Goal: Transaction & Acquisition: Purchase product/service

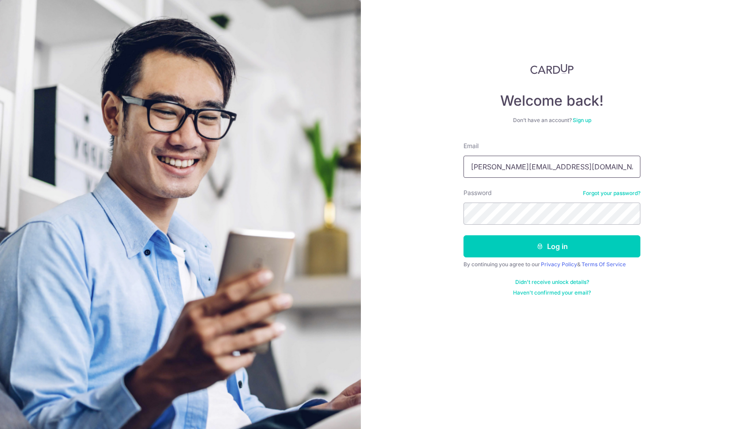
type input "joey.lyx@gmail.com"
click at [552, 246] on button "Log in" at bounding box center [552, 246] width 177 height 22
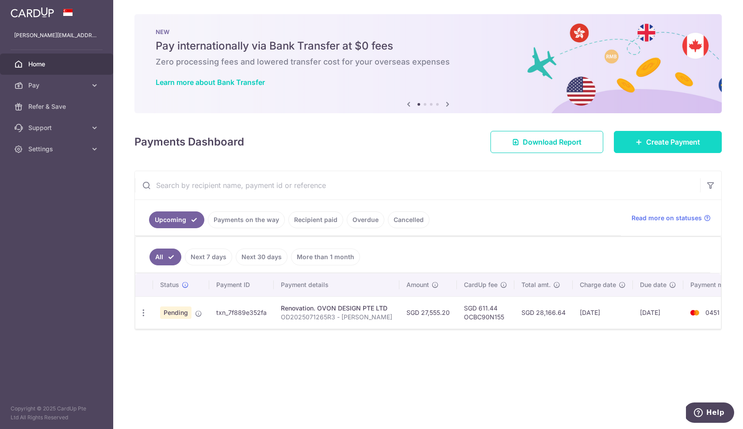
click at [640, 150] on link "Create Payment" at bounding box center [668, 142] width 108 height 22
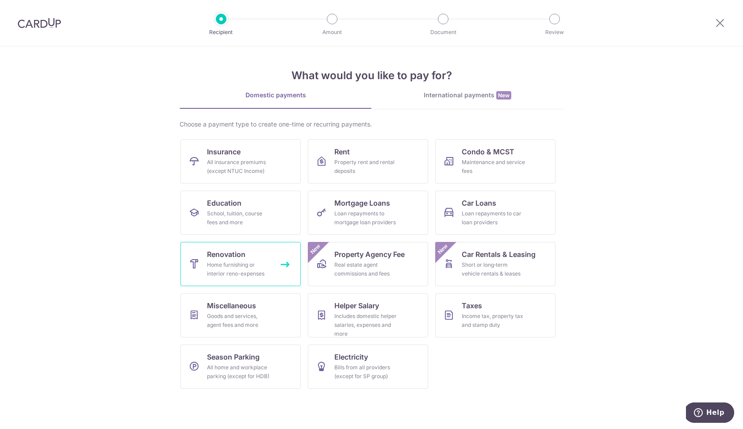
click at [252, 271] on div "Home furnishing or interior reno-expenses" at bounding box center [239, 270] width 64 height 18
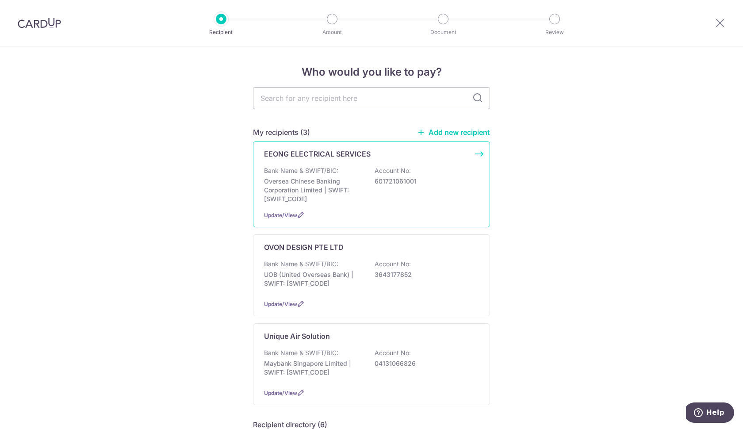
click at [442, 184] on div "Bank Name & SWIFT/BIC: Oversea Chinese Banking Corporation Limited | SWIFT: OCB…" at bounding box center [371, 184] width 215 height 37
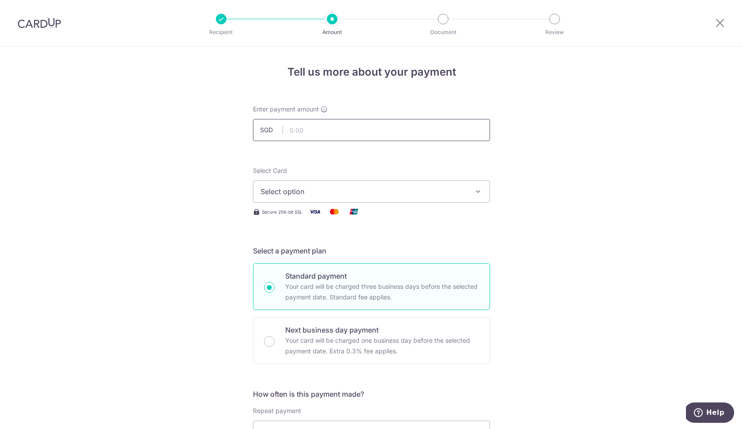
click at [364, 133] on input "text" at bounding box center [371, 130] width 237 height 22
type input "1,298.50"
click at [349, 188] on span "Select option" at bounding box center [364, 191] width 206 height 11
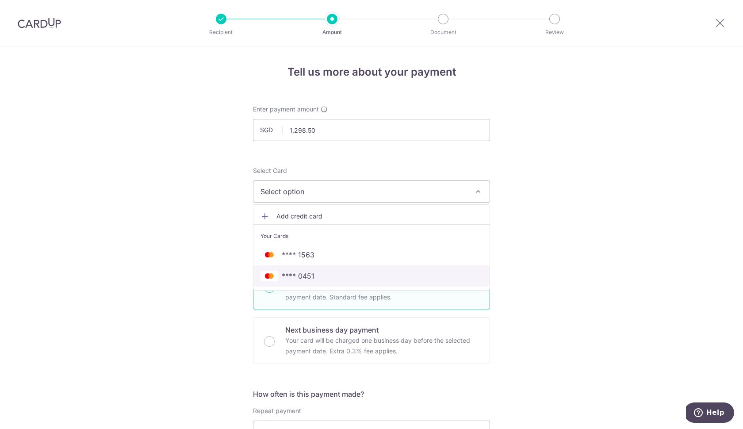
click at [299, 276] on span "**** 0451" at bounding box center [298, 276] width 33 height 11
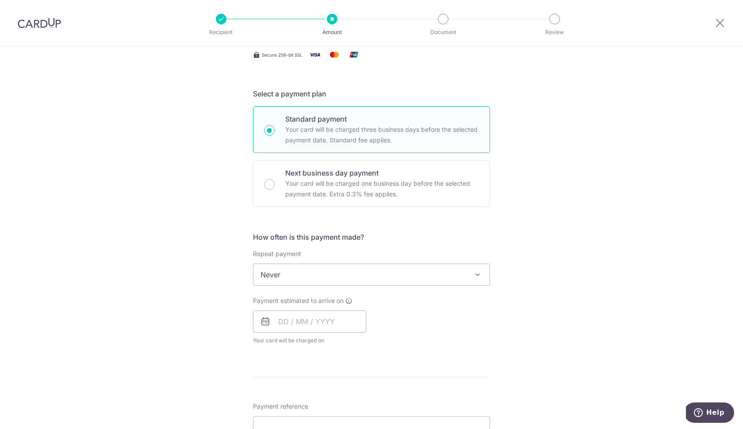
scroll to position [158, 0]
click at [309, 325] on input "text" at bounding box center [309, 321] width 113 height 22
click at [342, 402] on link "11" at bounding box center [342, 402] width 14 height 14
type input "[DATE]"
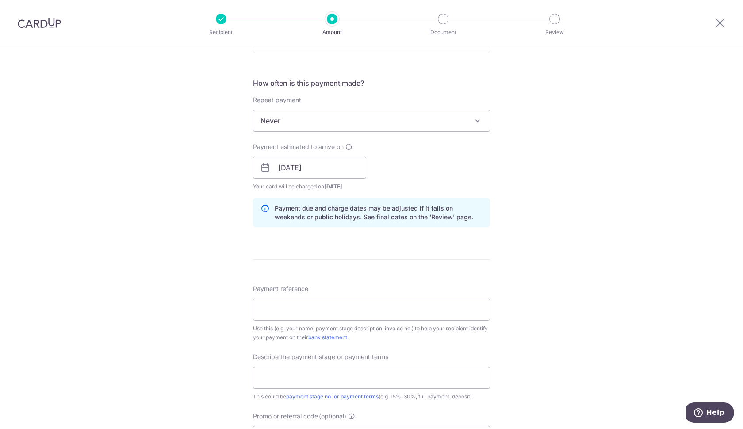
scroll to position [344, 0]
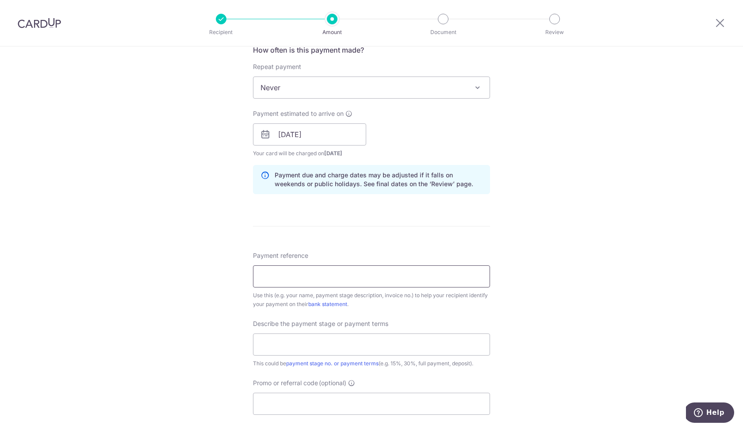
click at [316, 283] on input "Payment reference" at bounding box center [371, 276] width 237 height 22
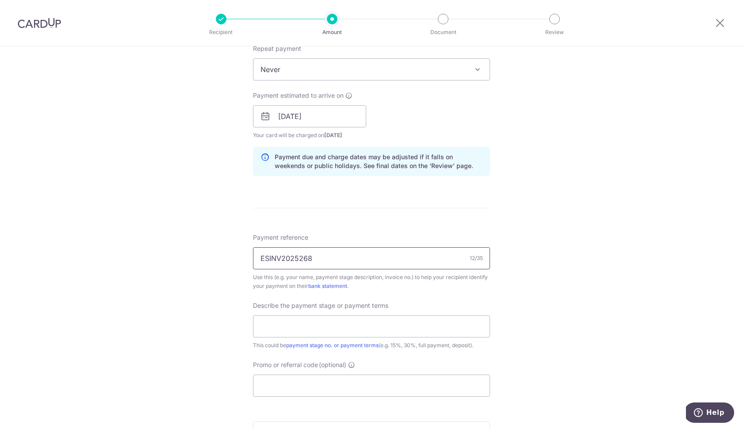
scroll to position [364, 0]
type input "ESINV2025268 [PERSON_NAME]"
click at [367, 331] on input "text" at bounding box center [371, 325] width 237 height 22
type input "deposit for electrical works"
click at [372, 388] on input "Promo or referral code (optional)" at bounding box center [371, 384] width 237 height 22
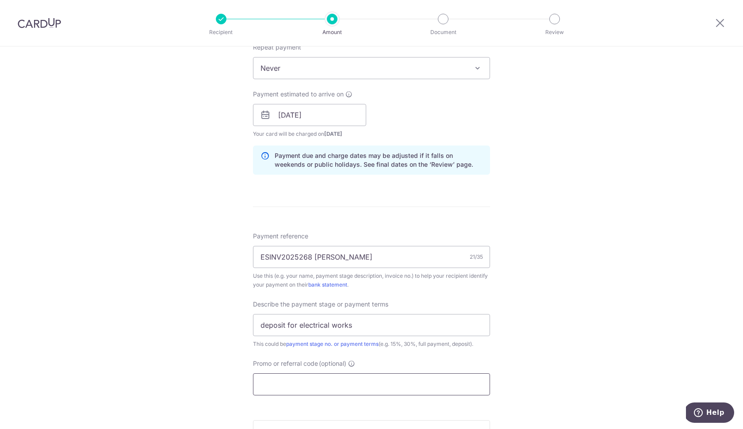
paste input "OCBC90NMC"
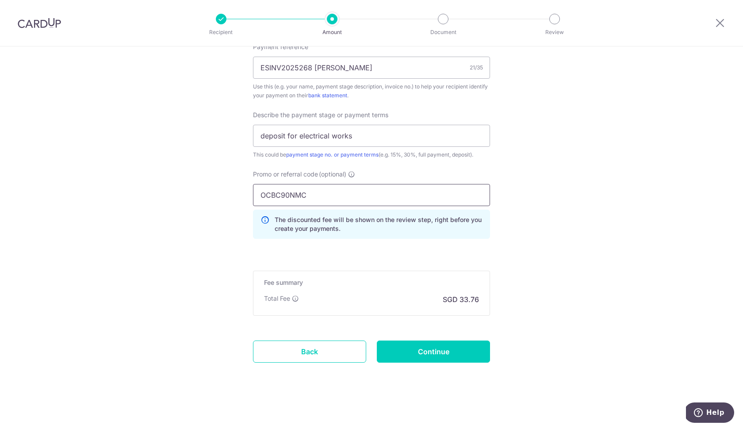
scroll to position [553, 0]
type input "OCBC90NMC"
click at [421, 349] on input "Continue" at bounding box center [433, 352] width 113 height 22
type input "Create Schedule"
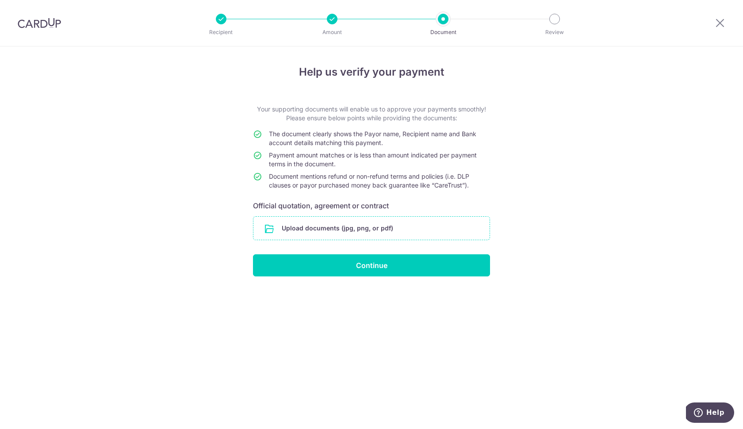
click at [341, 229] on input "file" at bounding box center [372, 228] width 236 height 23
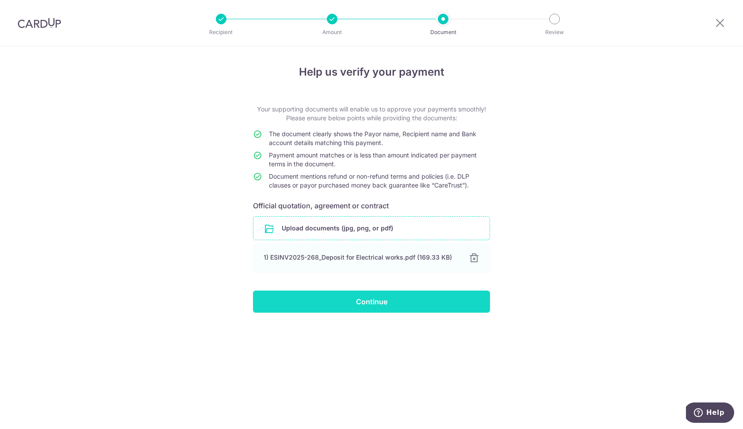
click at [392, 296] on input "Continue" at bounding box center [371, 302] width 237 height 22
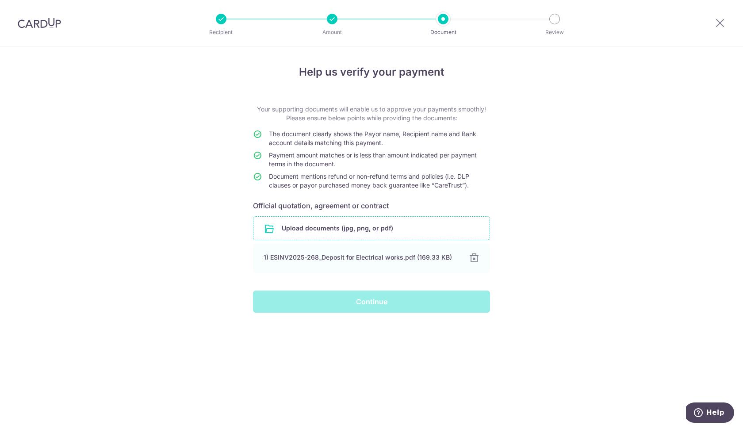
click at [388, 302] on div "Continue" at bounding box center [372, 302] width 248 height 22
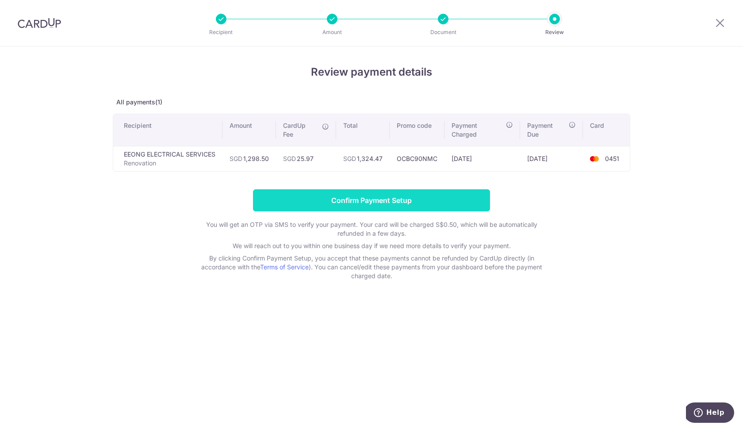
click at [377, 202] on input "Confirm Payment Setup" at bounding box center [371, 200] width 237 height 22
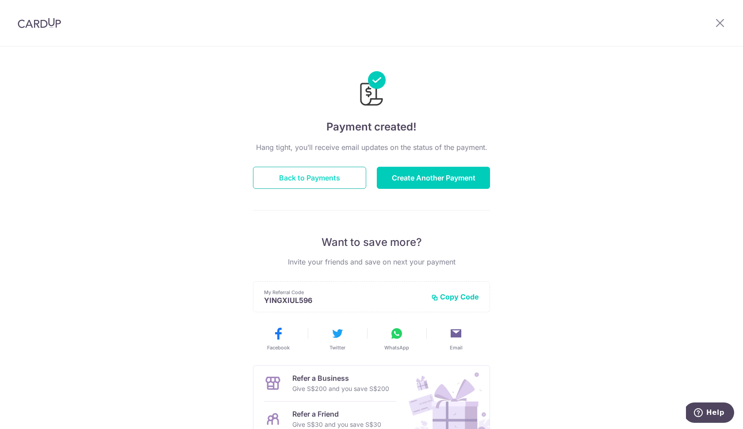
click at [319, 182] on button "Back to Payments" at bounding box center [309, 178] width 113 height 22
